Goal: Find specific page/section: Find specific page/section

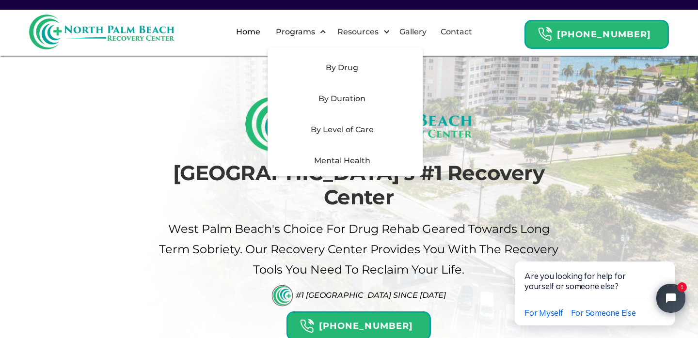
click at [347, 126] on div "By Level of Care" at bounding box center [343, 130] width 138 height 12
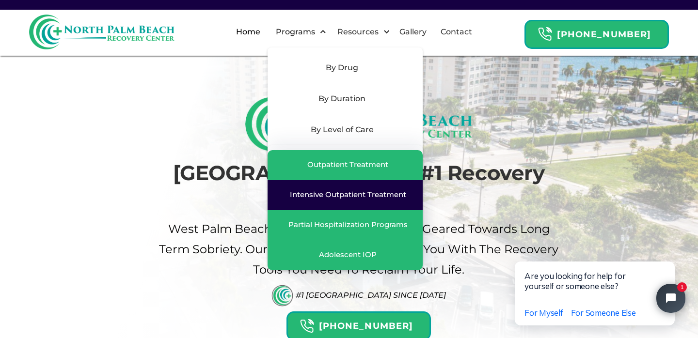
click at [353, 195] on div "Intensive Outpatient Treatment" at bounding box center [348, 195] width 116 height 10
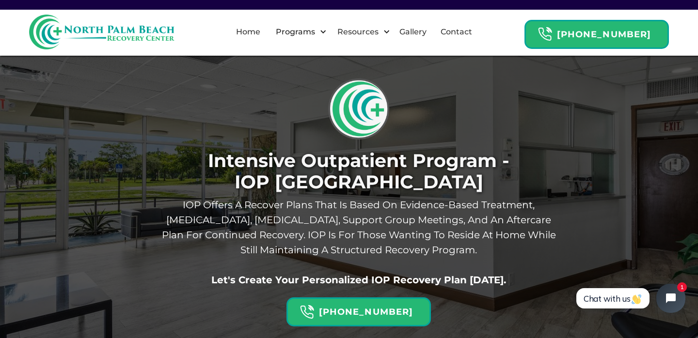
click at [134, 25] on img at bounding box center [101, 32] width 145 height 35
click at [147, 39] on img at bounding box center [101, 32] width 145 height 35
click at [262, 30] on link "Home" at bounding box center [248, 31] width 36 height 31
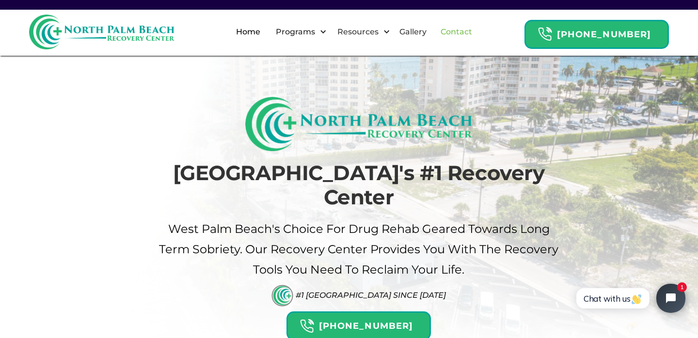
click at [471, 31] on link "Contact" at bounding box center [456, 31] width 43 height 31
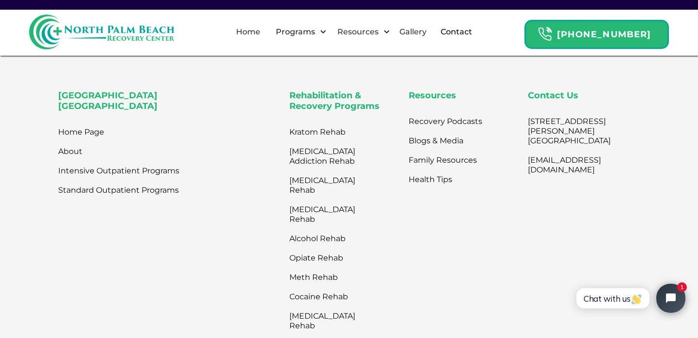
scroll to position [596, 0]
